Goal: Task Accomplishment & Management: Manage account settings

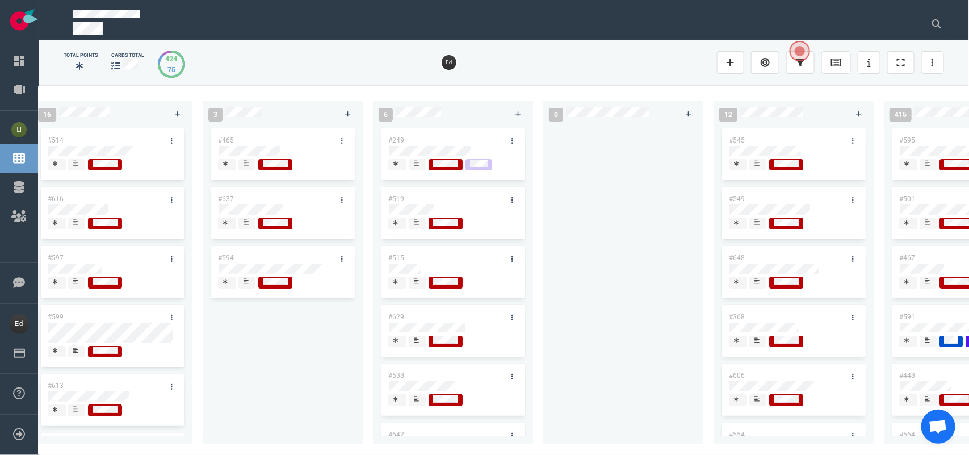
scroll to position [51, 0]
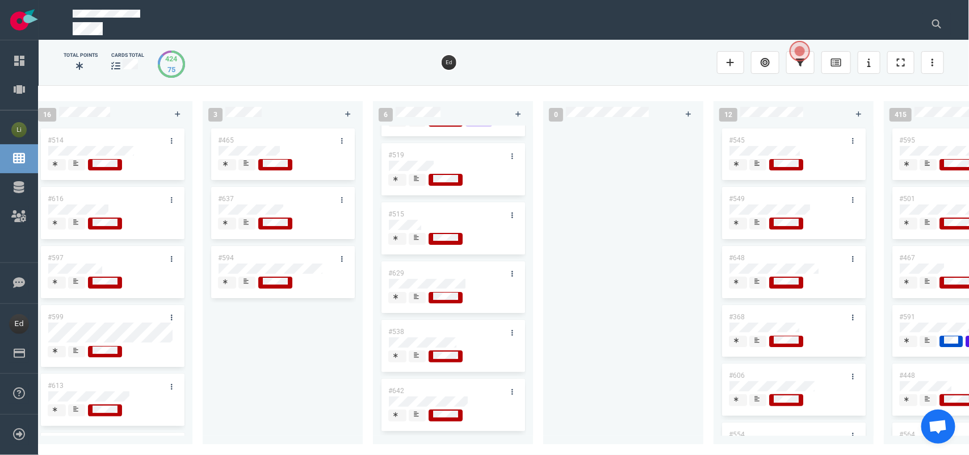
click at [412, 413] on span at bounding box center [417, 415] width 17 height 12
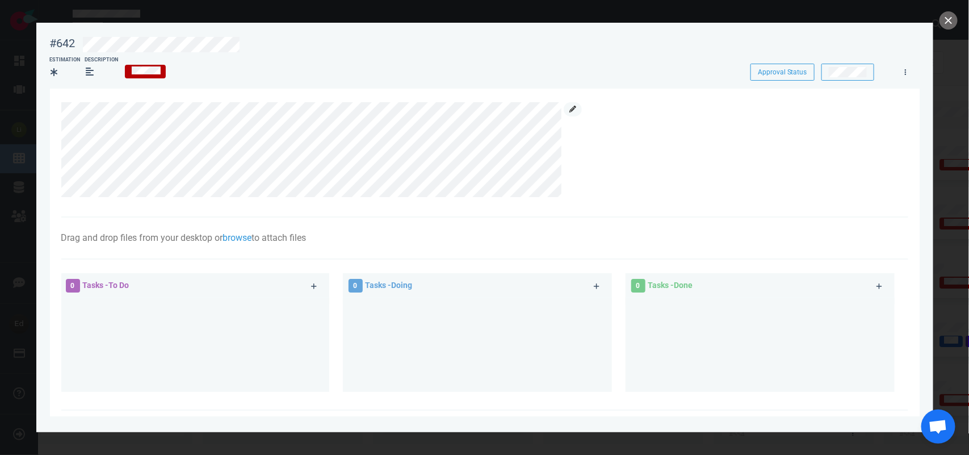
click at [573, 114] on link at bounding box center [573, 109] width 18 height 14
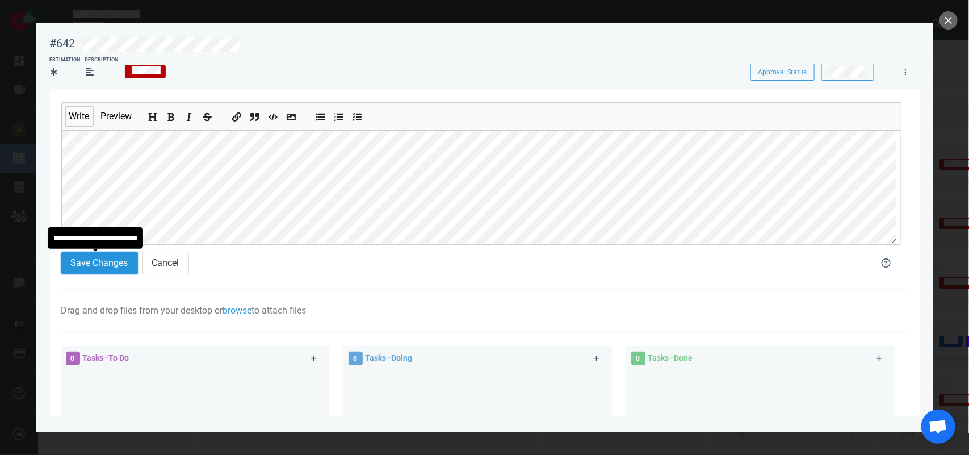
click at [93, 270] on button "Save Changes" at bounding box center [99, 262] width 77 height 23
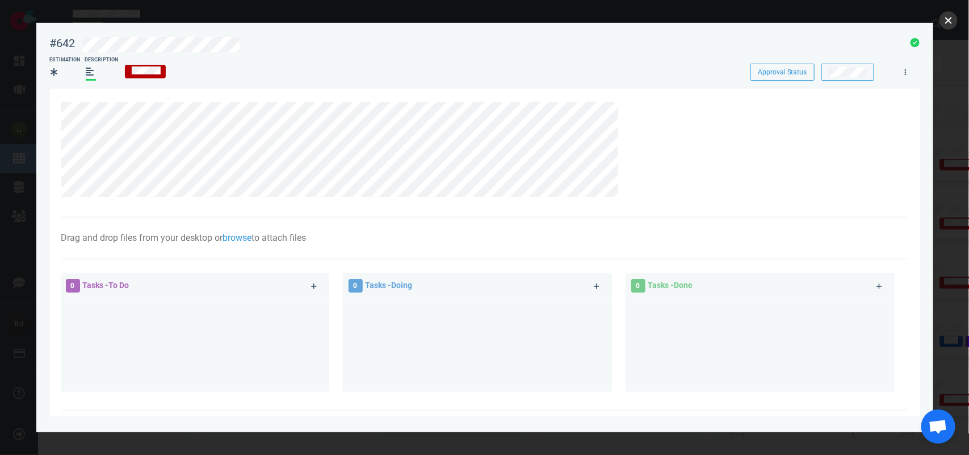
click at [945, 26] on button "close" at bounding box center [948, 20] width 18 height 18
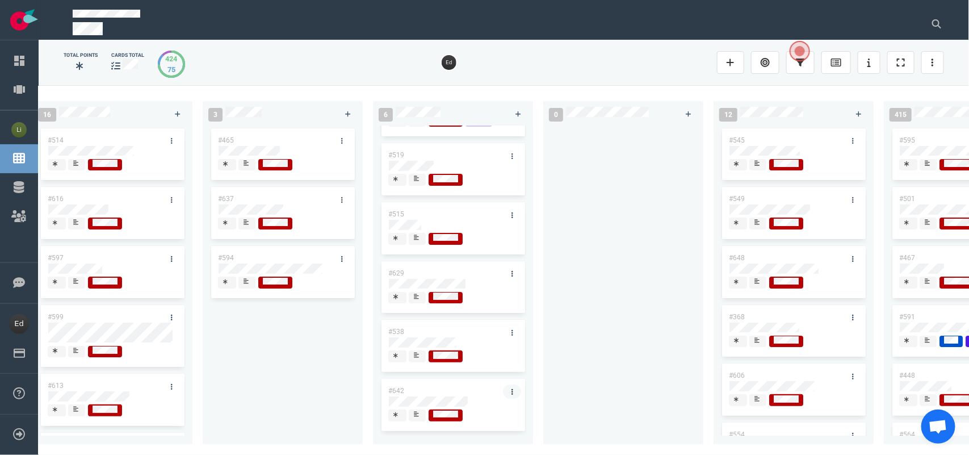
click at [503, 386] on link at bounding box center [512, 391] width 18 height 14
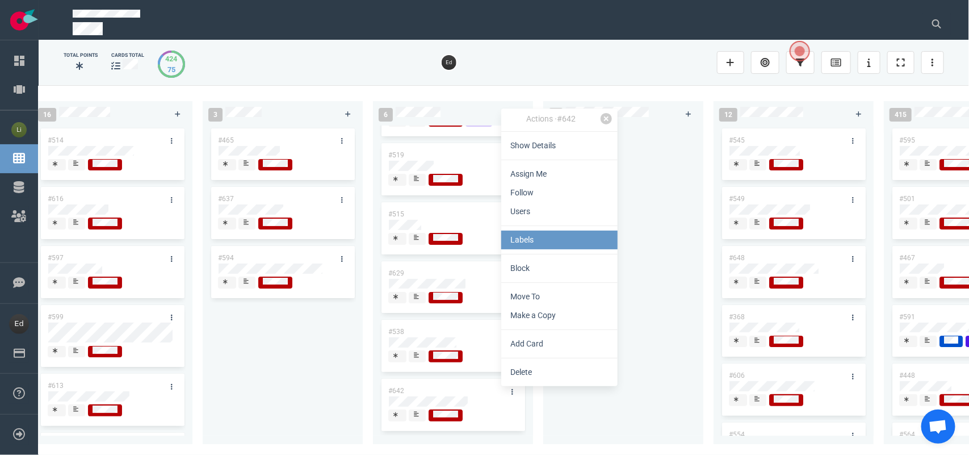
click at [526, 244] on link "Labels" at bounding box center [559, 239] width 116 height 19
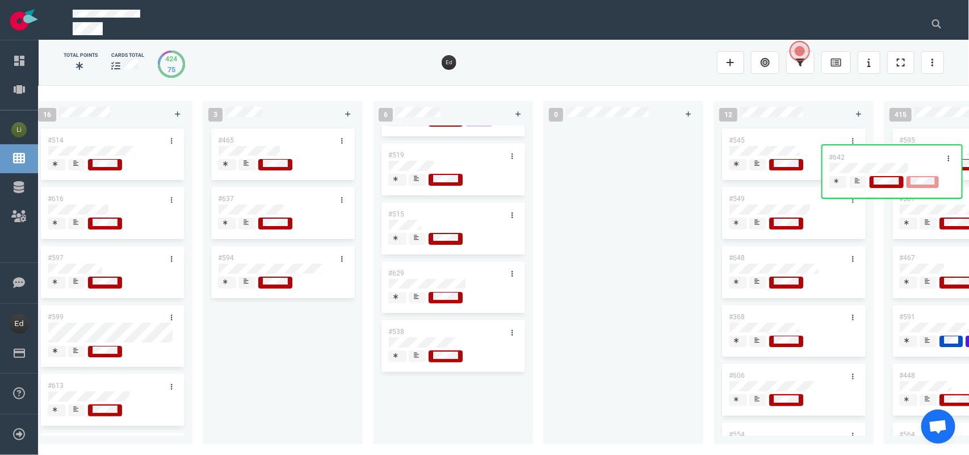
scroll to position [0, 1894]
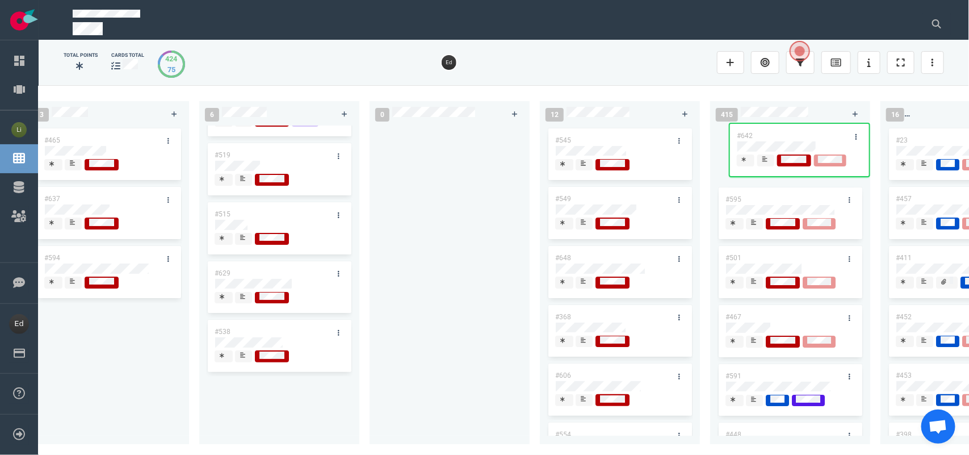
click at [779, 146] on div "0 4 #656 #655 #654 #653 12 #641 #639 #634 #635 #608 #611 #602 #603 #548 3 #482 …" at bounding box center [504, 269] width 930 height 369
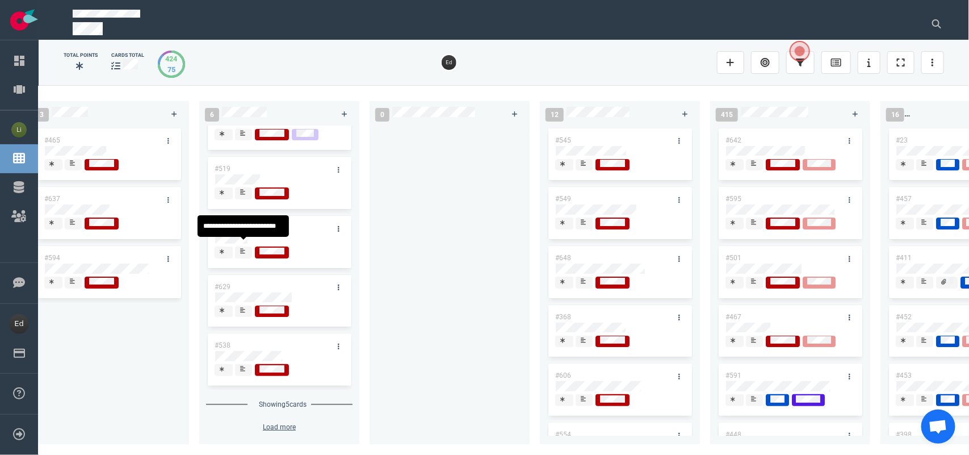
scroll to position [0, 0]
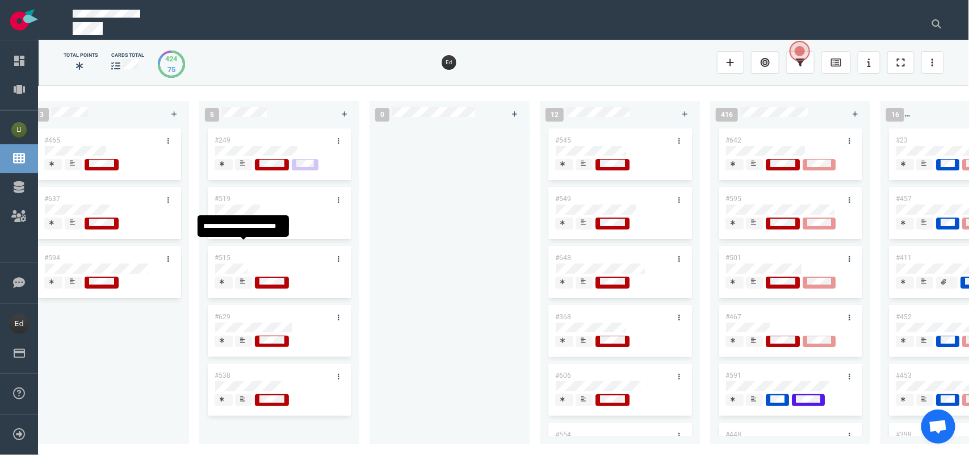
click at [239, 242] on div "#519" at bounding box center [279, 213] width 146 height 59
click at [242, 284] on icon at bounding box center [242, 281] width 5 height 6
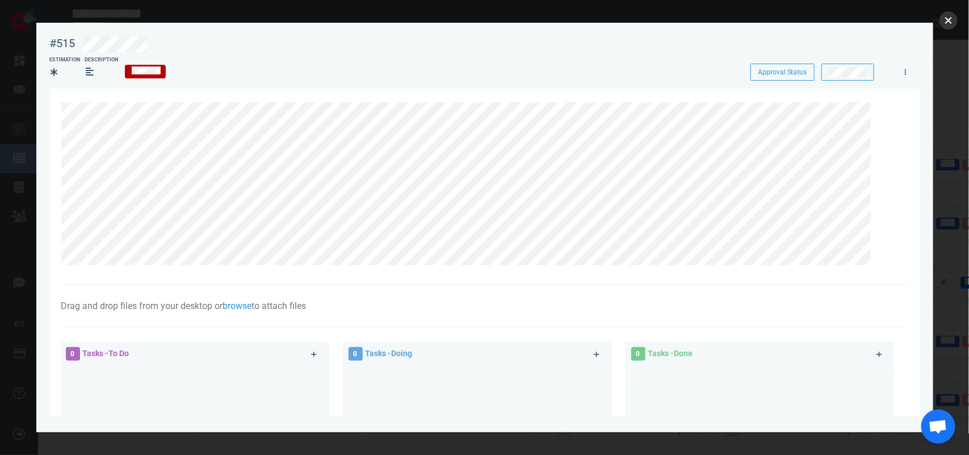
click at [944, 27] on button "close" at bounding box center [948, 20] width 18 height 18
